Goal: Information Seeking & Learning: Learn about a topic

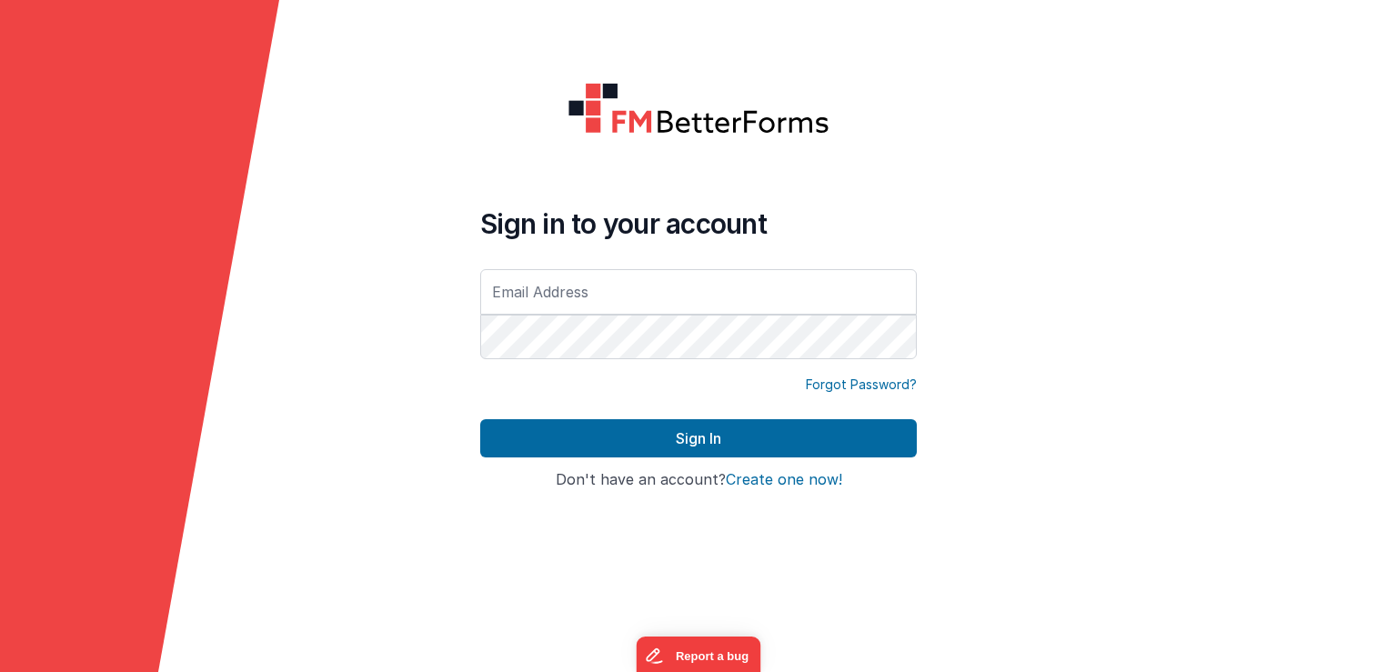
click at [566, 285] on input "text" at bounding box center [698, 291] width 436 height 45
type input "[EMAIL_ADDRESS][DOMAIN_NAME]"
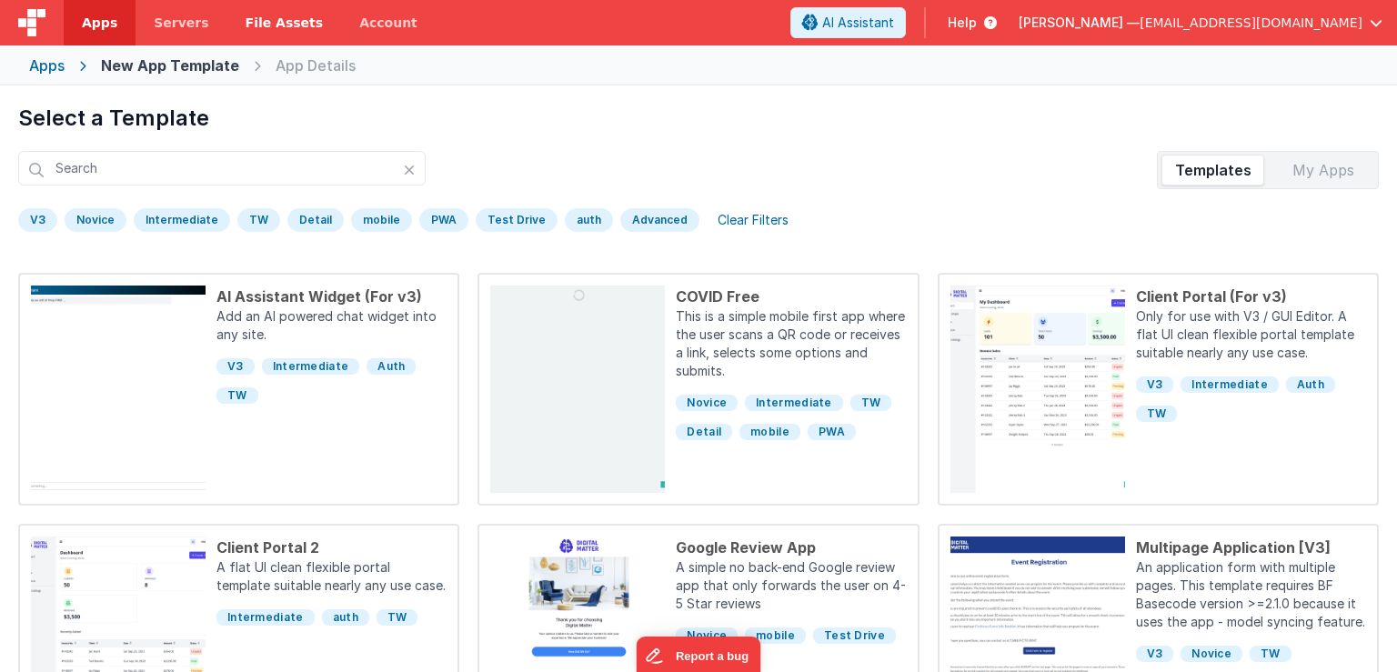
click at [263, 22] on span "File Assets" at bounding box center [284, 23] width 78 height 18
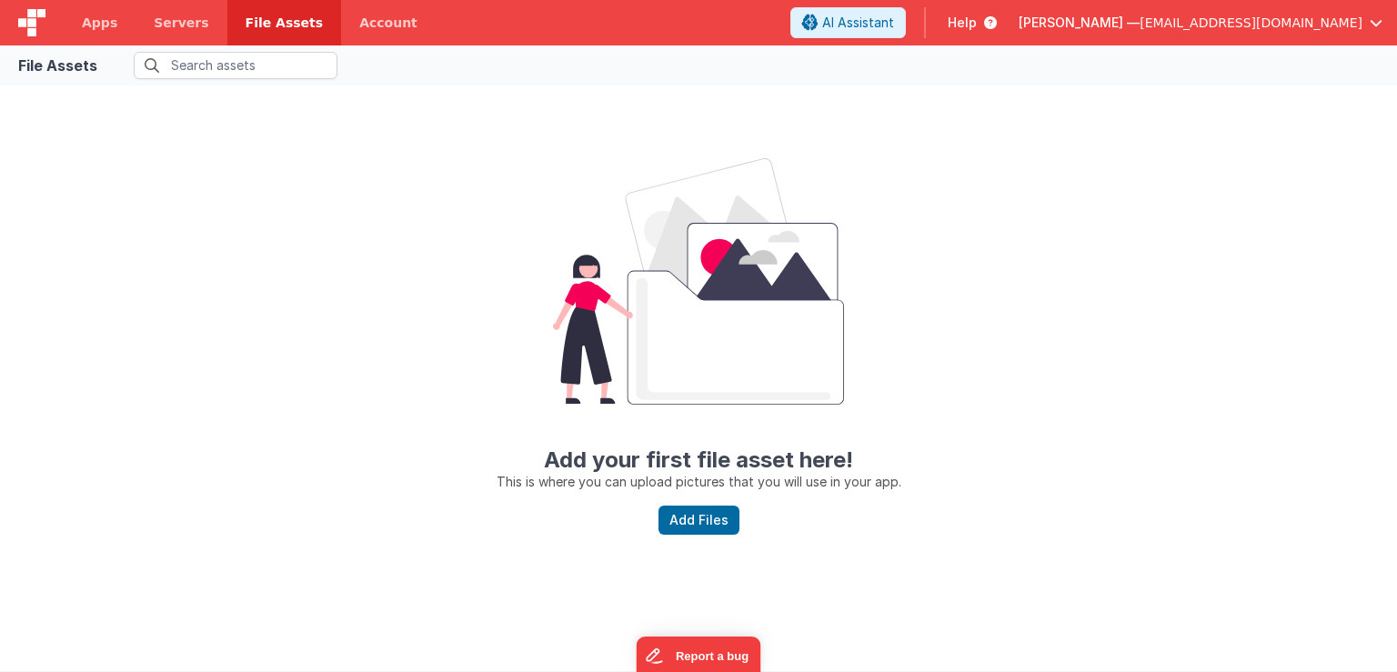
click at [976, 24] on span "Help" at bounding box center [961, 23] width 29 height 18
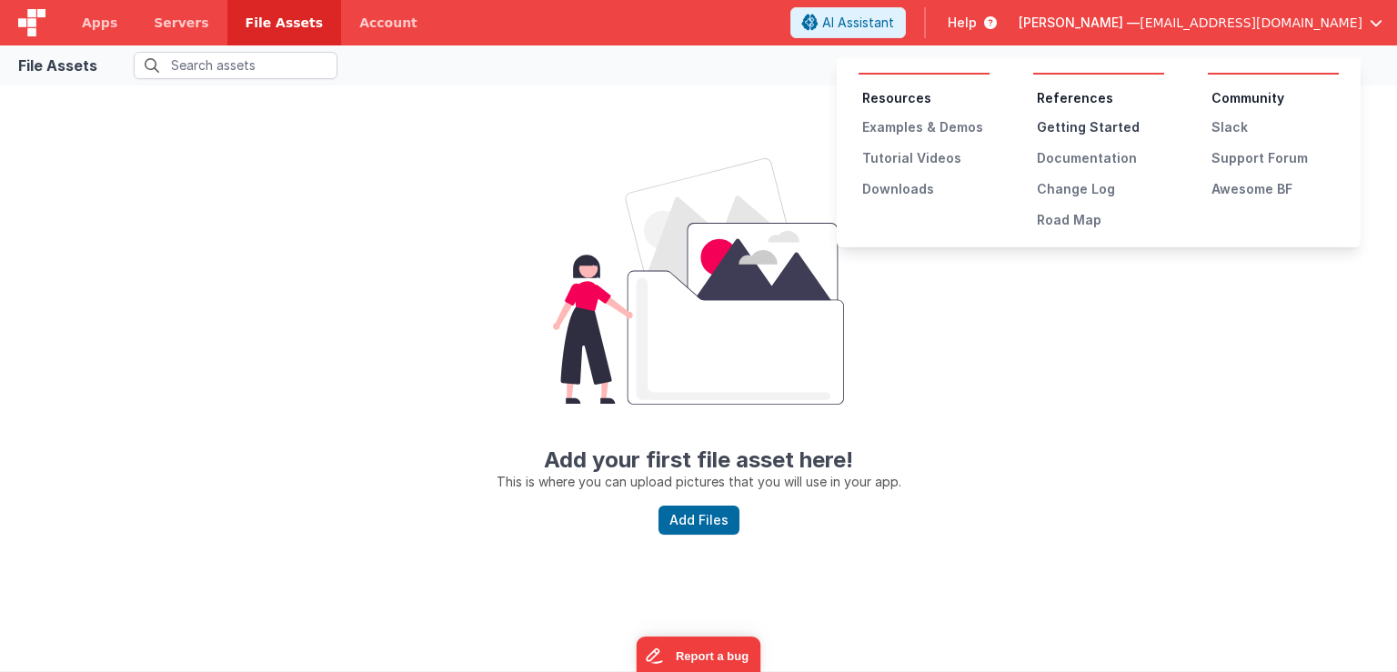
click at [1075, 126] on div "Getting Started" at bounding box center [1099, 127] width 127 height 18
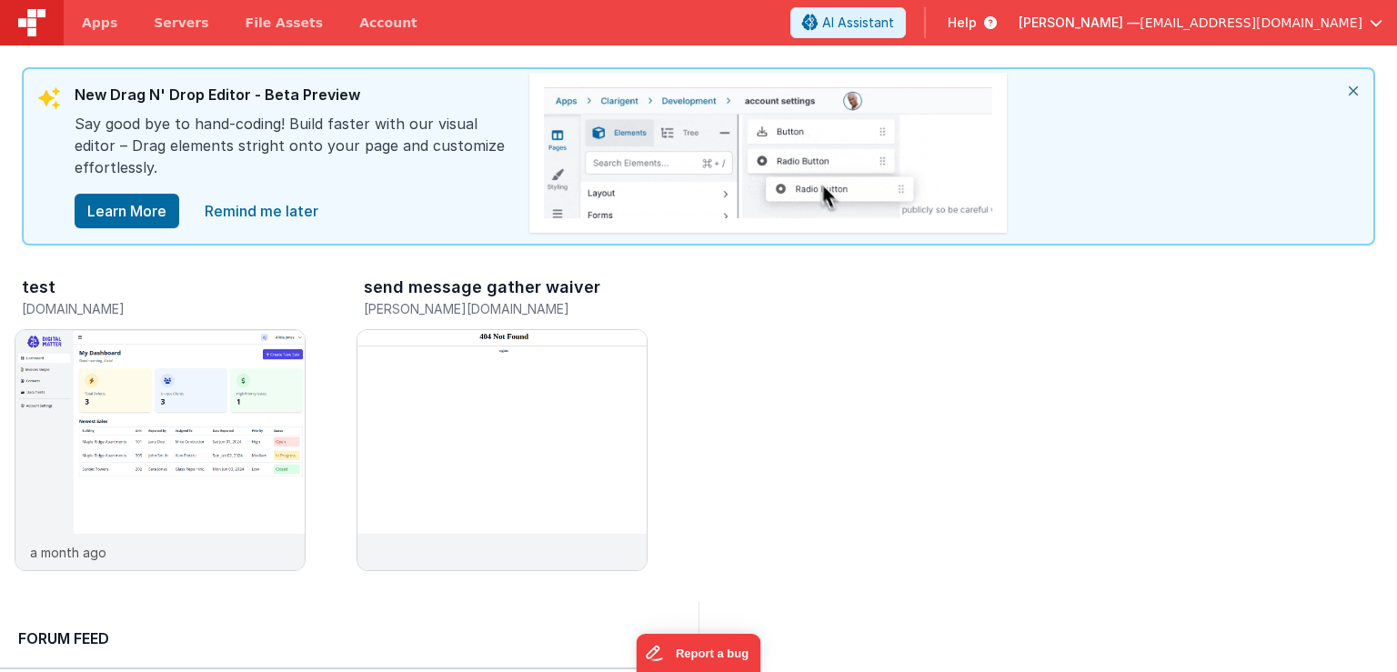
click at [996, 20] on icon at bounding box center [986, 23] width 20 height 18
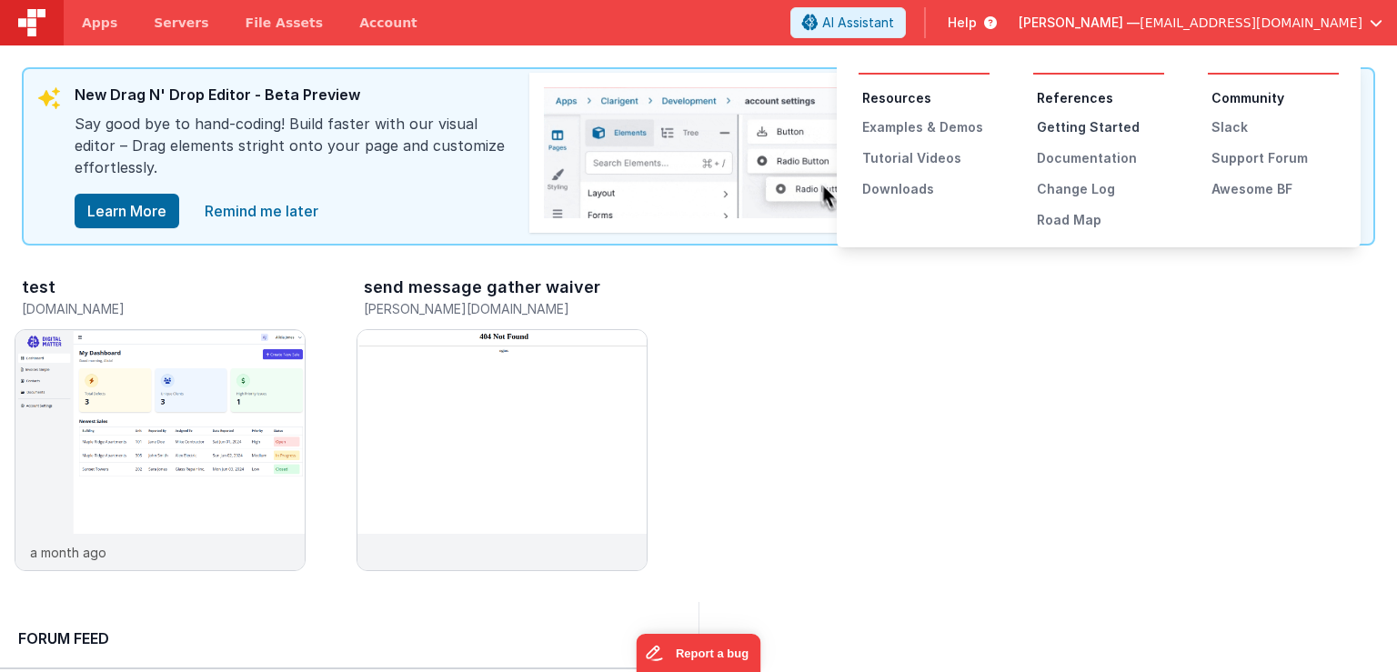
click at [1086, 125] on div "Getting Started" at bounding box center [1099, 127] width 127 height 18
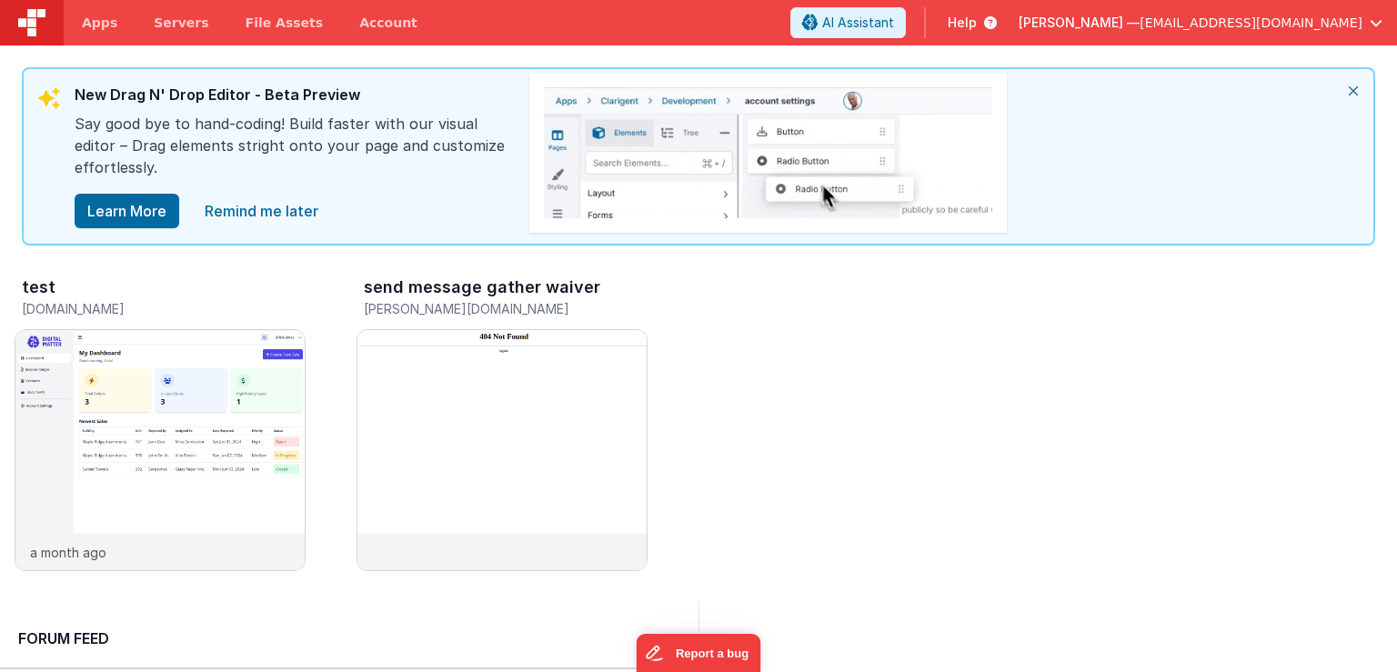
click at [976, 25] on span "Help" at bounding box center [961, 23] width 29 height 18
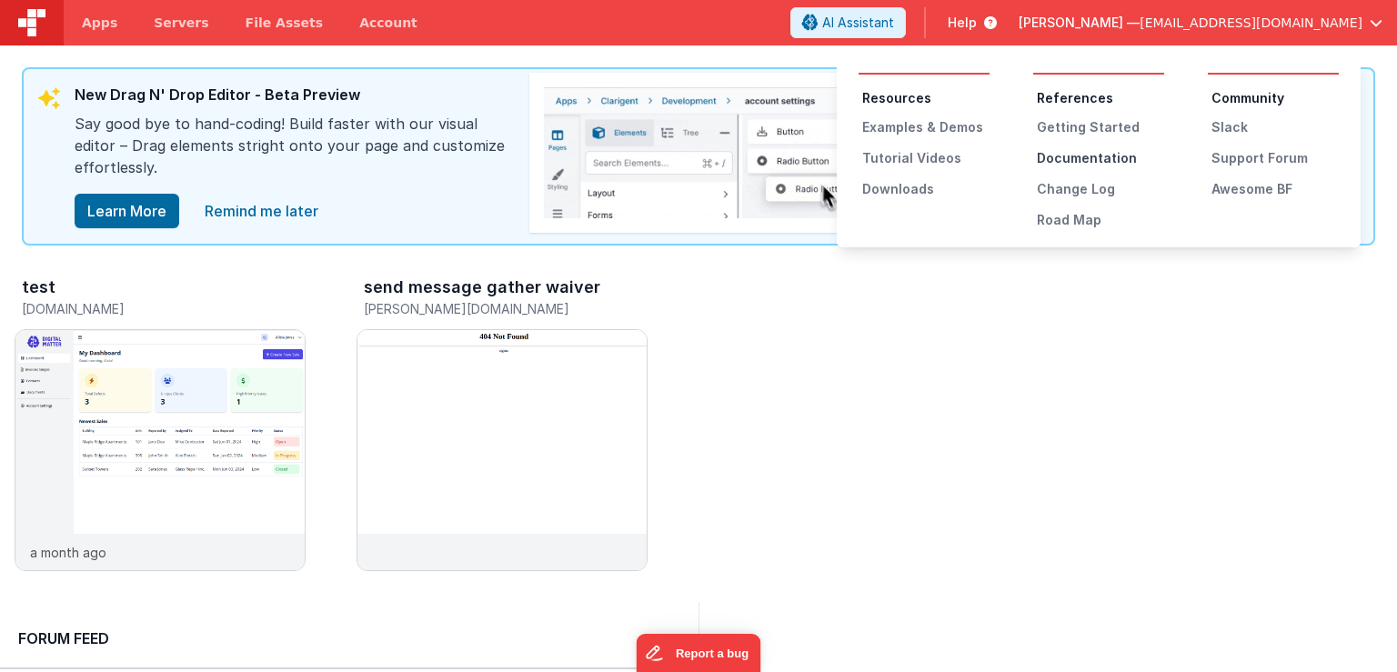
click at [1102, 152] on div "Documentation" at bounding box center [1099, 158] width 127 height 18
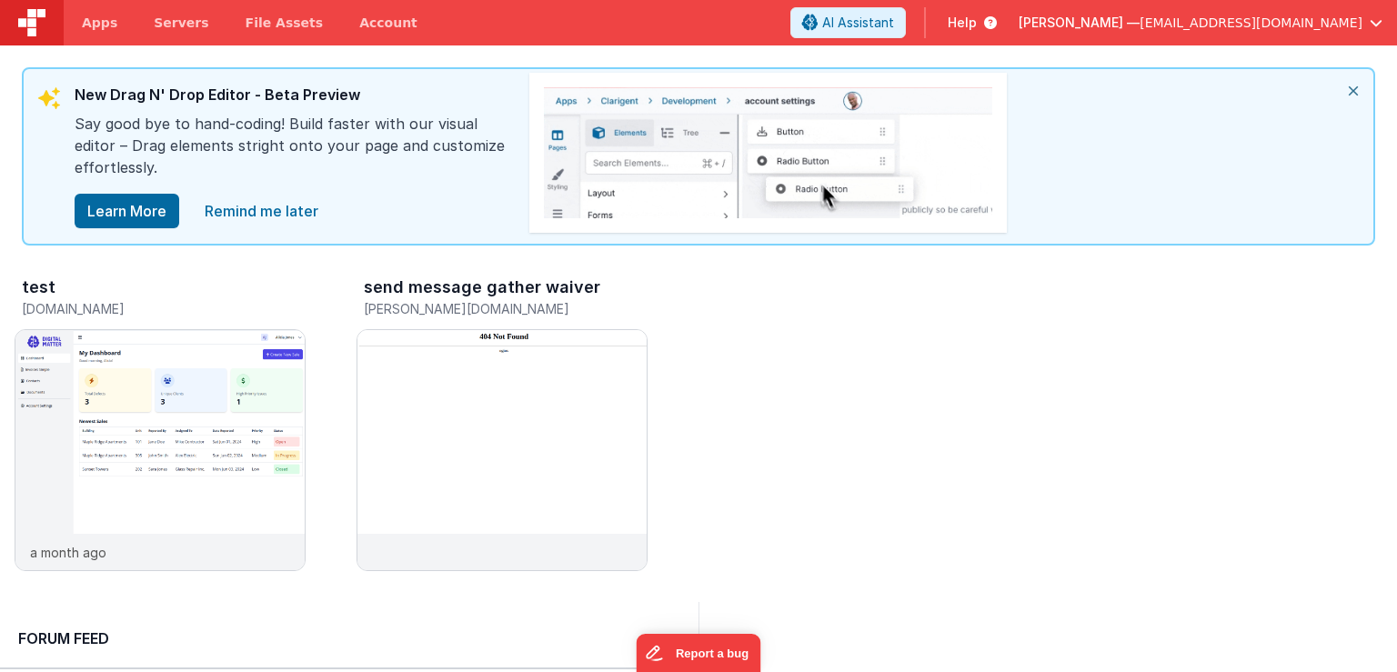
click at [1139, 20] on span "[PERSON_NAME] —" at bounding box center [1078, 23] width 121 height 18
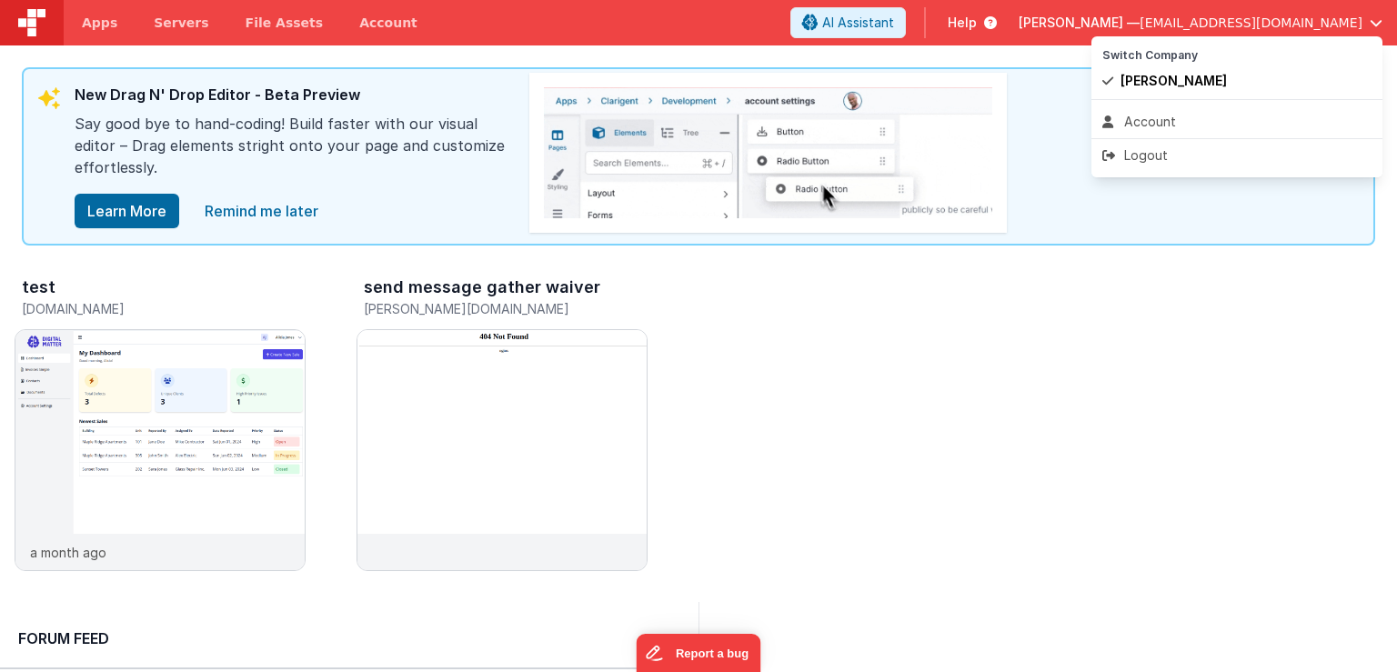
click at [1096, 20] on button at bounding box center [698, 336] width 1397 height 672
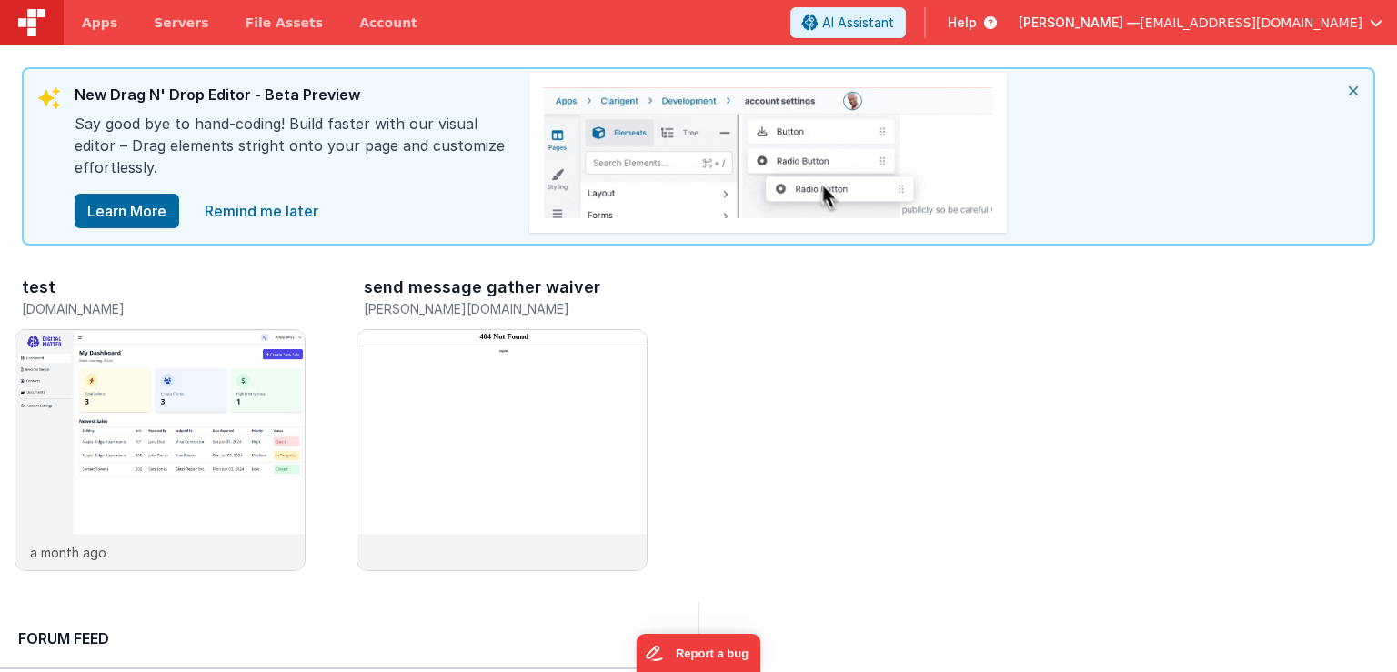
click at [996, 25] on icon at bounding box center [986, 23] width 20 height 18
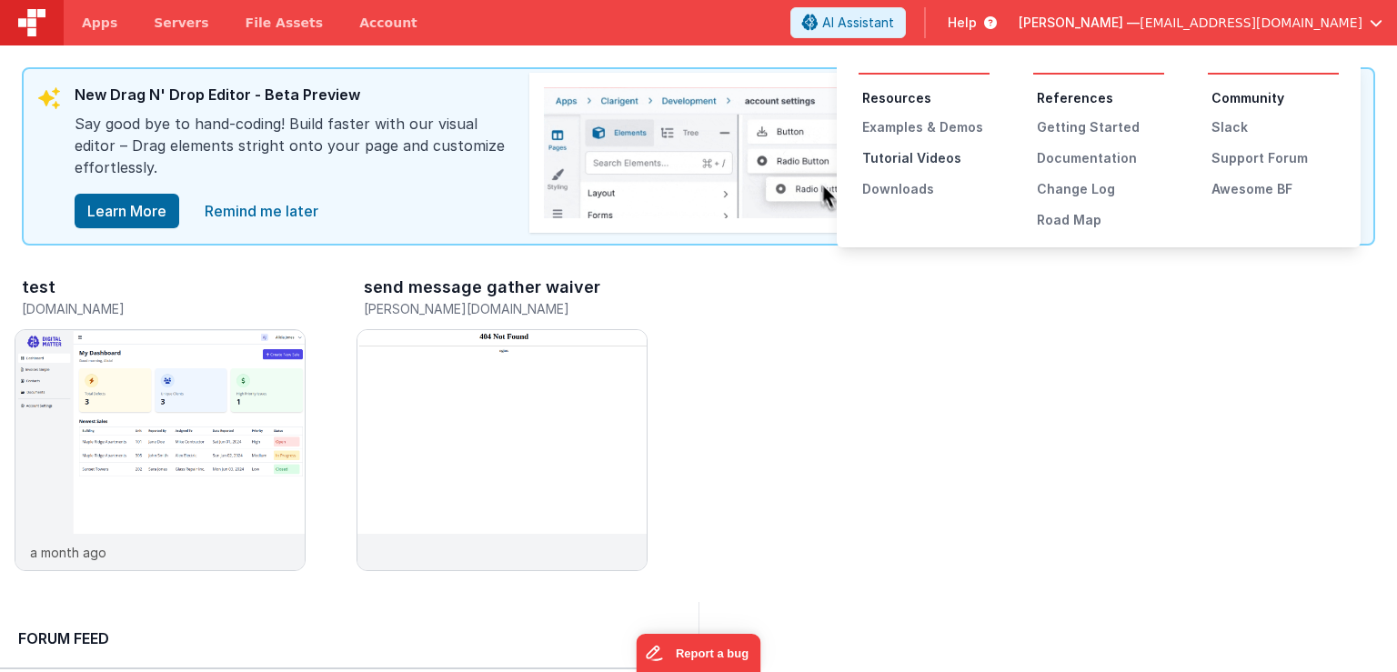
click at [898, 159] on div "Tutorial Videos" at bounding box center [925, 158] width 127 height 18
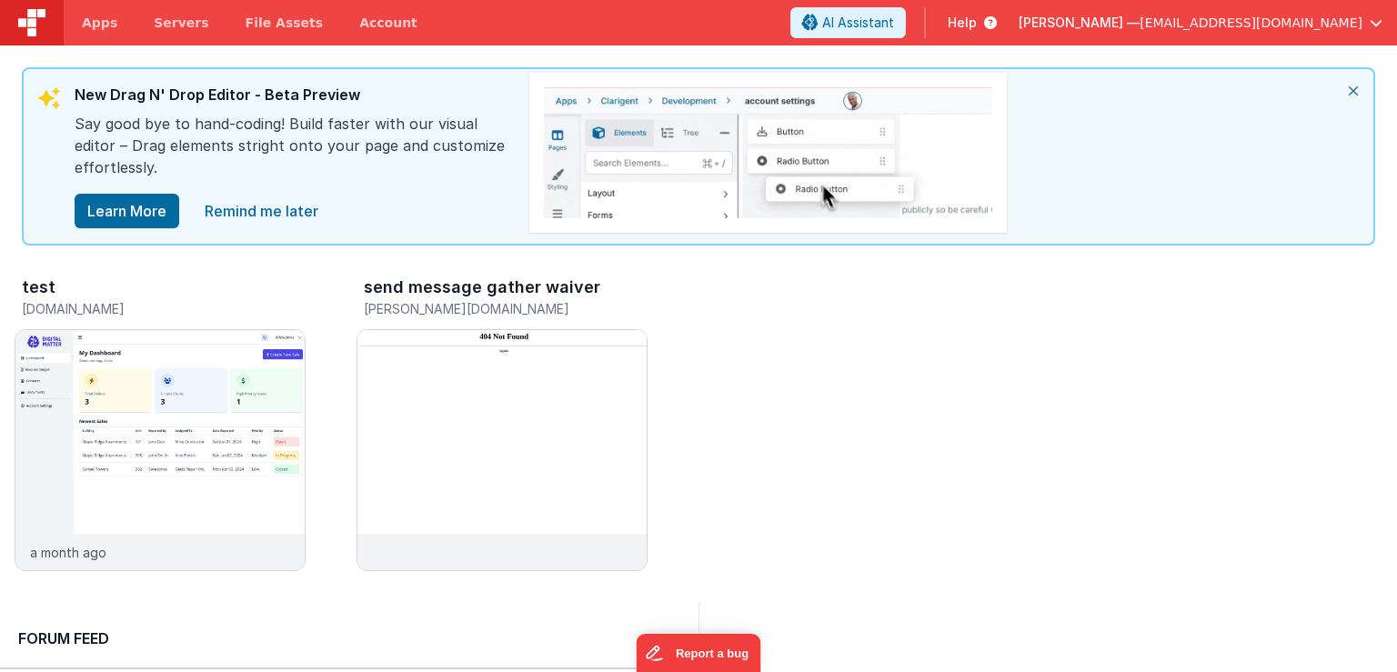
click at [976, 17] on span "Help" at bounding box center [961, 23] width 29 height 18
click at [976, 19] on span "Help" at bounding box center [961, 23] width 29 height 18
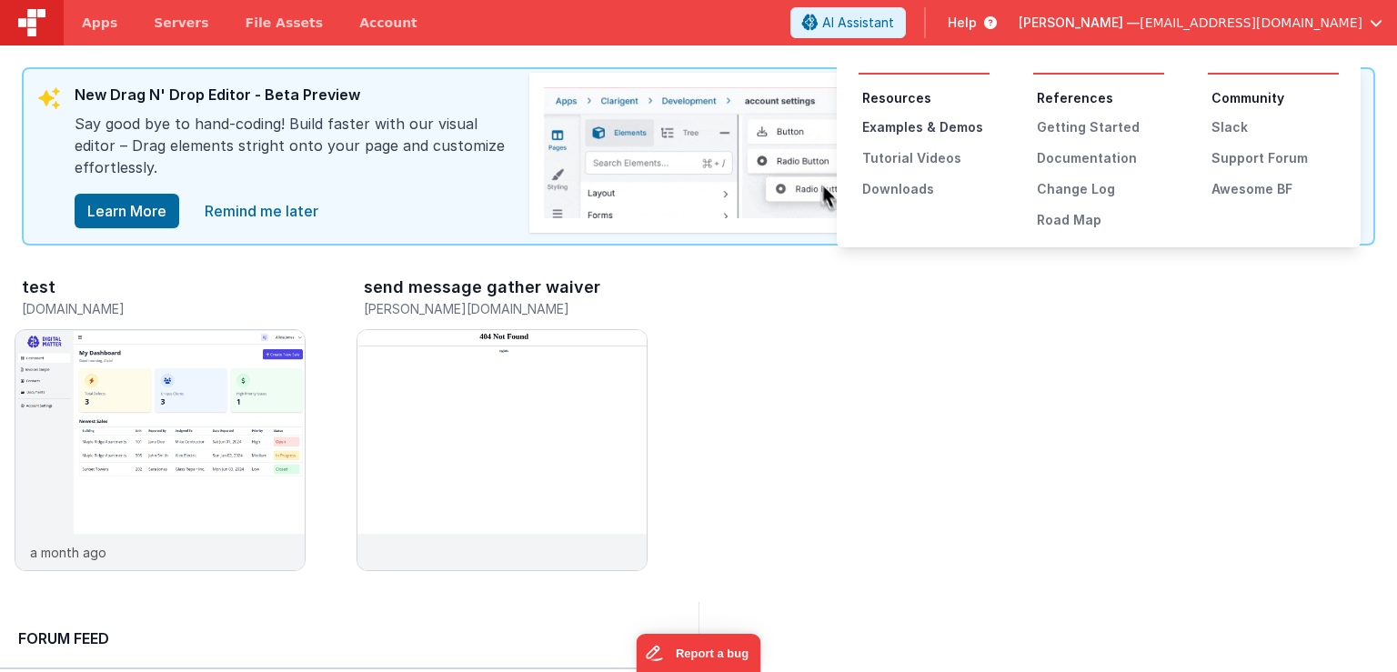
click at [943, 131] on div "Examples & Demos" at bounding box center [925, 127] width 127 height 18
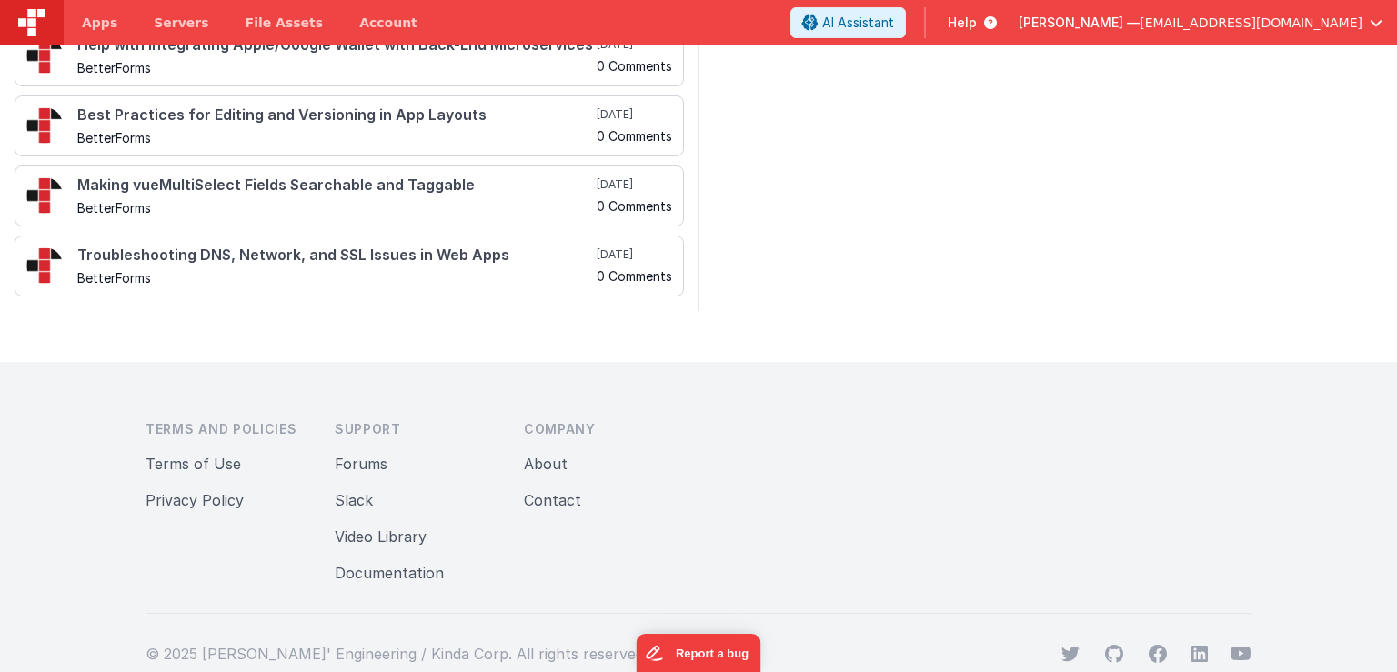
scroll to position [741, 0]
click at [996, 17] on icon at bounding box center [986, 23] width 20 height 18
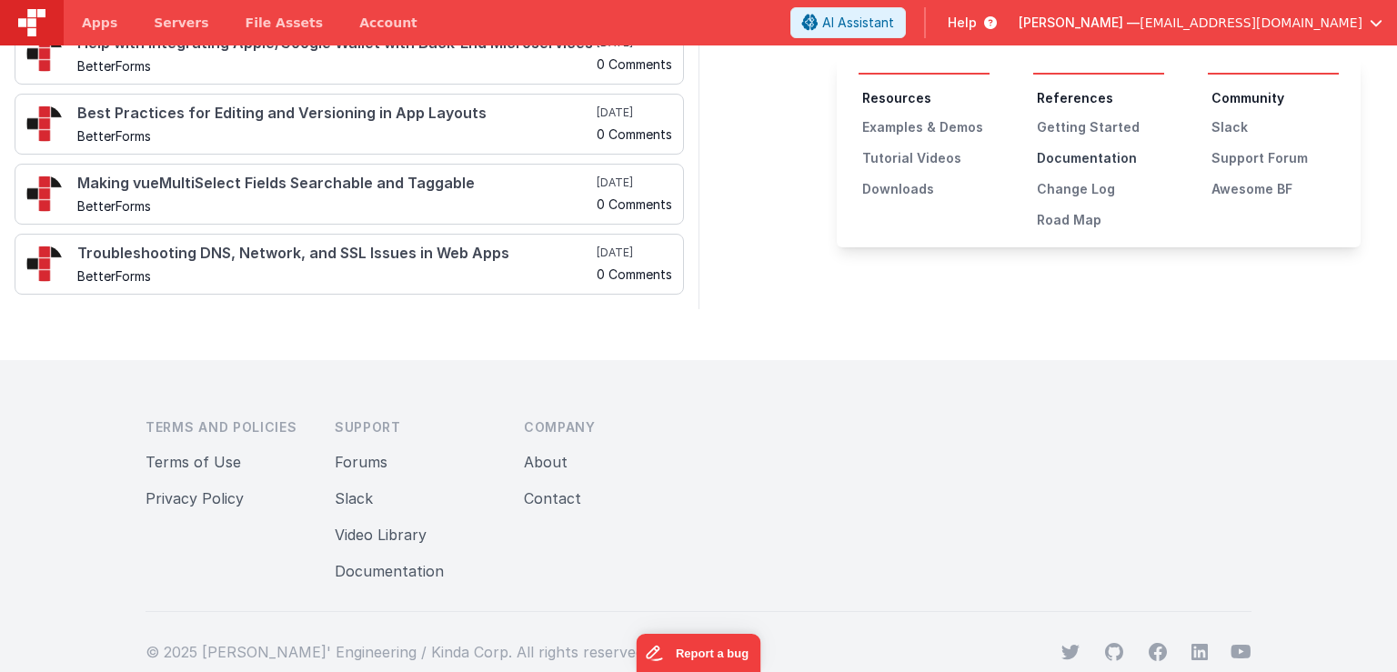
click at [1058, 161] on div "Documentation" at bounding box center [1099, 158] width 127 height 18
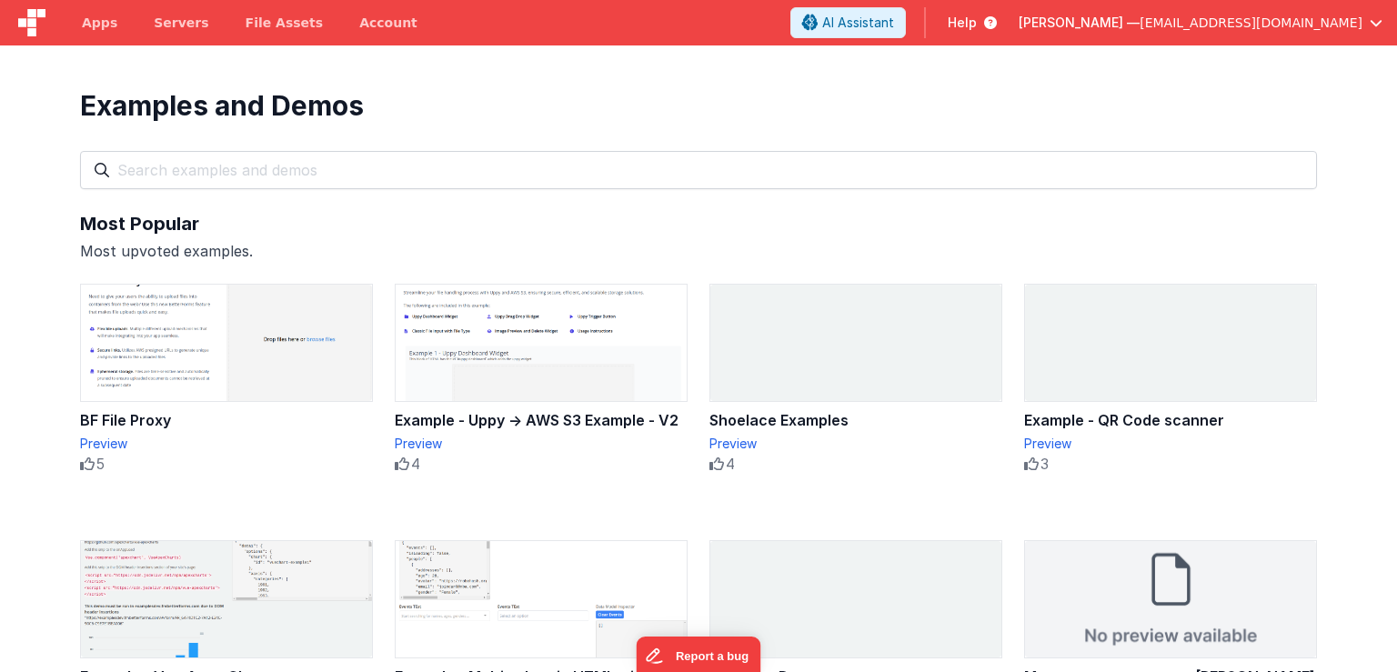
click at [1139, 20] on span "[PERSON_NAME] —" at bounding box center [1078, 23] width 121 height 18
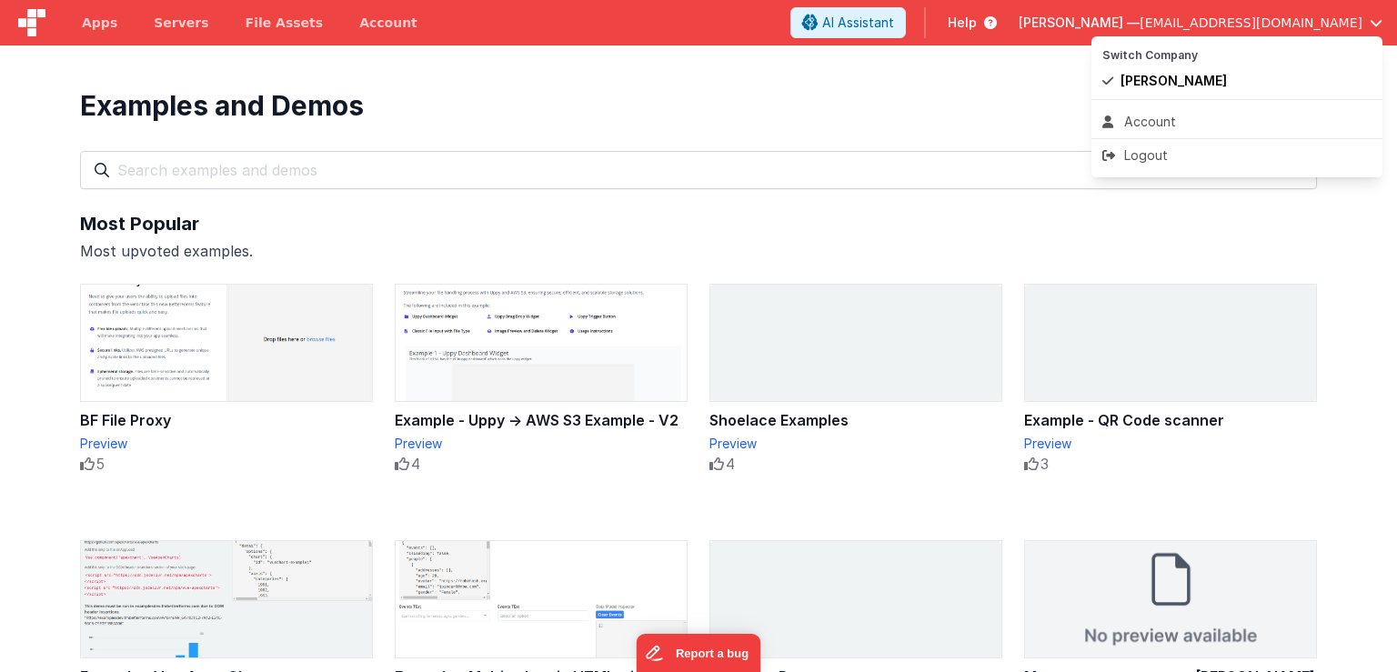
click at [1085, 20] on button at bounding box center [698, 336] width 1397 height 672
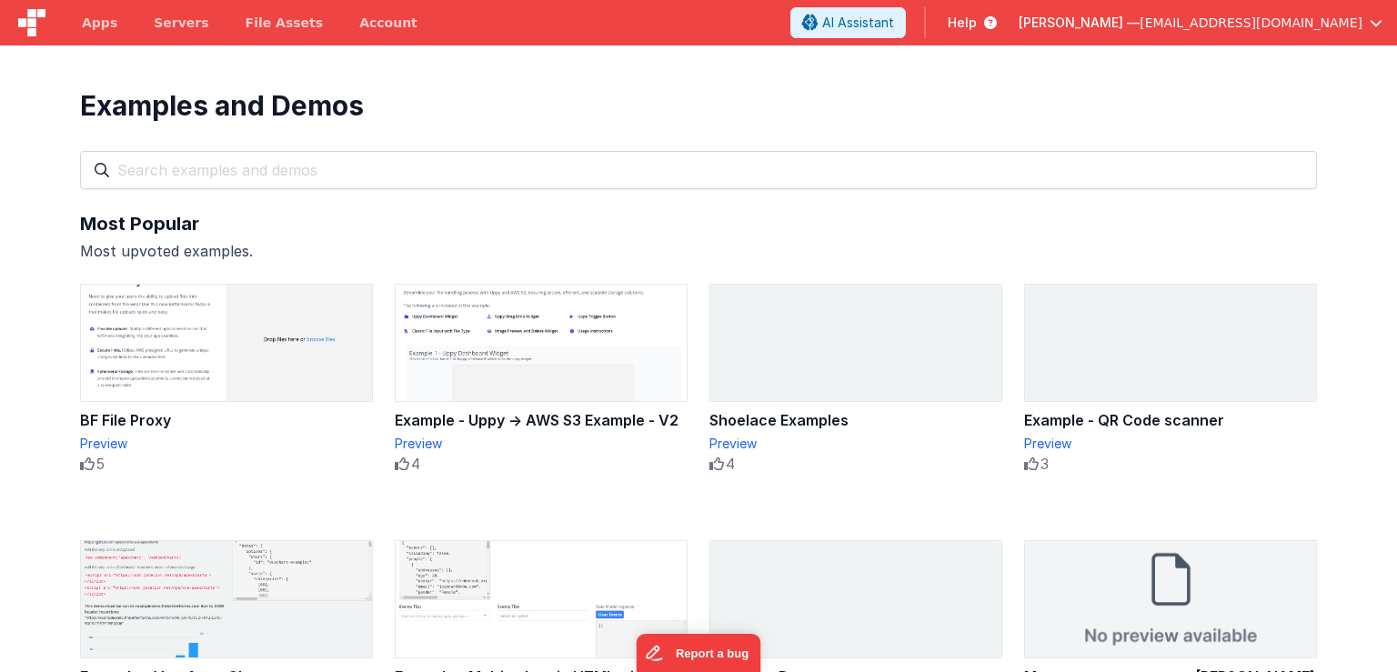
click at [976, 21] on span "Help" at bounding box center [961, 23] width 29 height 18
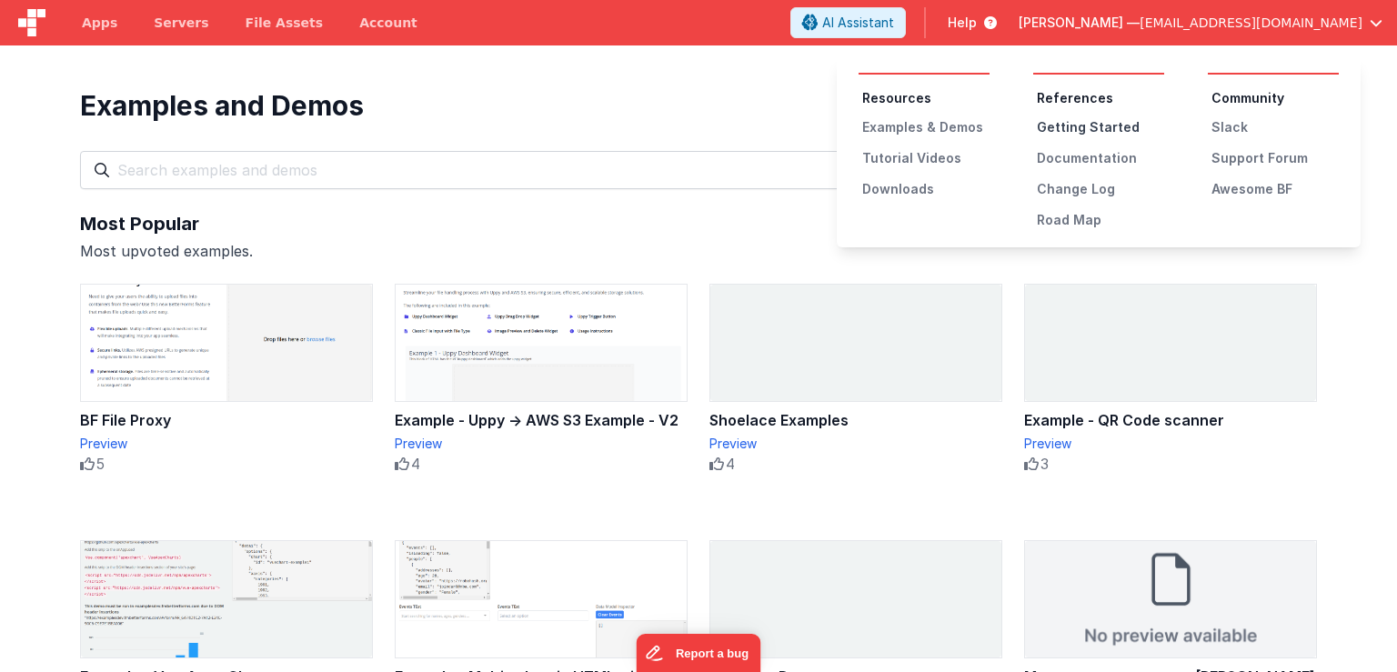
click at [1091, 130] on div "Getting Started" at bounding box center [1099, 127] width 127 height 18
